Goal: Transaction & Acquisition: Purchase product/service

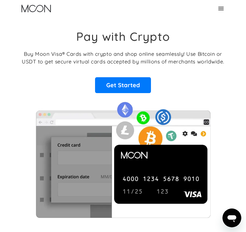
click at [222, 8] on icon at bounding box center [220, 8] width 7 height 7
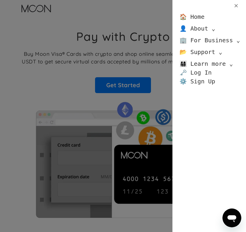
click at [193, 74] on link "🗝️ Log In" at bounding box center [196, 72] width 32 height 9
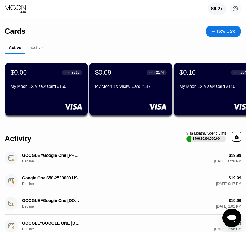
click at [37, 88] on div "My Moon 1X Visa® Card #156" at bounding box center [47, 86] width 72 height 5
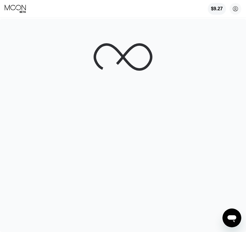
click at [13, 3] on div "$9.27 [EMAIL_ADDRESS][DOMAIN_NAME]  Home Settings Support Careers About Us Log…" at bounding box center [123, 9] width 246 height 18
click at [36, 13] on div "$9.27 [EMAIL_ADDRESS][DOMAIN_NAME]  Home Settings Support Careers About Us Log…" at bounding box center [123, 9] width 246 height 18
click at [22, 13] on icon at bounding box center [23, 12] width 6 height 2
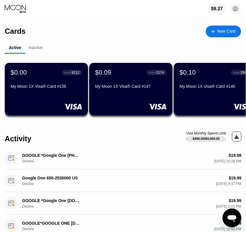
click at [221, 29] on div "New Card" at bounding box center [226, 31] width 18 height 5
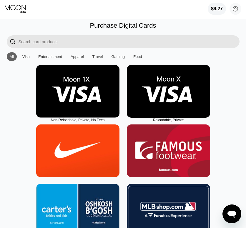
click at [79, 99] on img at bounding box center [77, 91] width 83 height 53
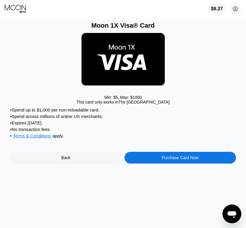
click at [149, 164] on div "Purchase Card Now" at bounding box center [180, 158] width 112 height 12
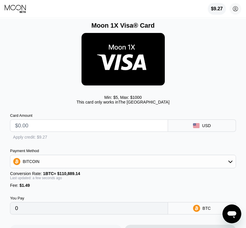
click at [57, 129] on input "text" at bounding box center [89, 126] width 148 height 12
type input "$7"
type input "0.00007657"
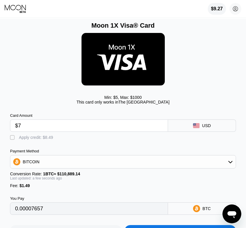
type input "$74"
type input "0.00068077"
type input "$7"
type input "0.00007657"
type input "$74"
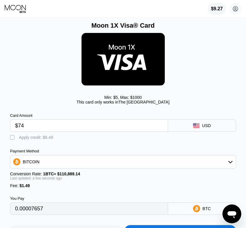
type input "0.00068077"
type input "$7"
type input "0.00007657"
type input "$74"
type input "0.00068077"
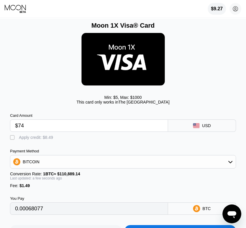
type input "$747"
type input "0.00674990"
type input "$74"
type input "0.00068077"
type input "$7"
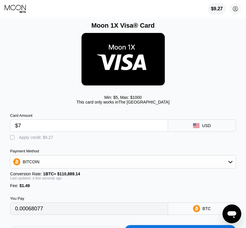
type input "0.00007657"
type input "$7.4"
type input "0.00008018"
type input "$7.47"
type input "0.00008081"
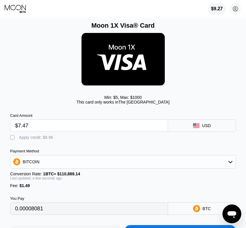
type input "$7.47"
click at [42, 140] on div "Apply credit: $8.96" at bounding box center [36, 137] width 34 height 5
type input "0"
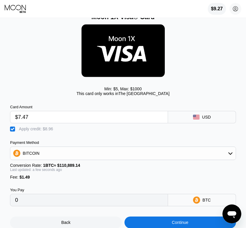
scroll to position [29, 0]
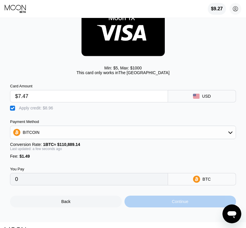
click at [149, 207] on div "Continue" at bounding box center [180, 202] width 112 height 12
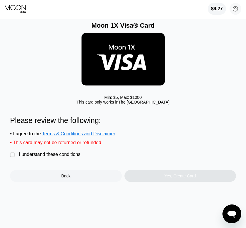
click at [62, 165] on div "Please review the following: • I agree to the Terms & Conditions and Disclaimer…" at bounding box center [123, 149] width 226 height 66
click at [63, 157] on div "I understand these conditions" at bounding box center [50, 154] width 62 height 5
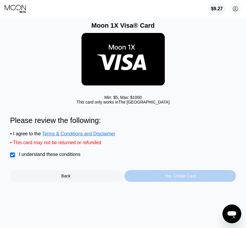
click at [165, 178] on div "Yes, Create Card" at bounding box center [180, 176] width 31 height 5
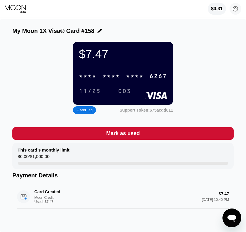
click at [106, 77] on div "* * * *" at bounding box center [111, 76] width 18 height 7
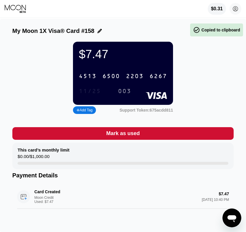
click at [99, 95] on div "11/25" at bounding box center [90, 91] width 22 height 7
click at [127, 94] on div "003" at bounding box center [124, 91] width 13 height 7
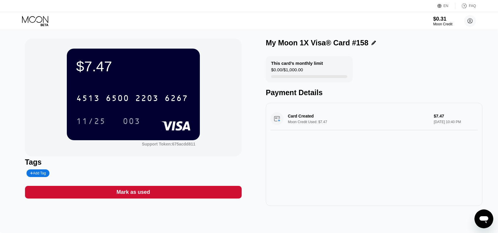
click at [26, 23] on icon at bounding box center [35, 21] width 27 height 10
